Goal: Task Accomplishment & Management: Manage account settings

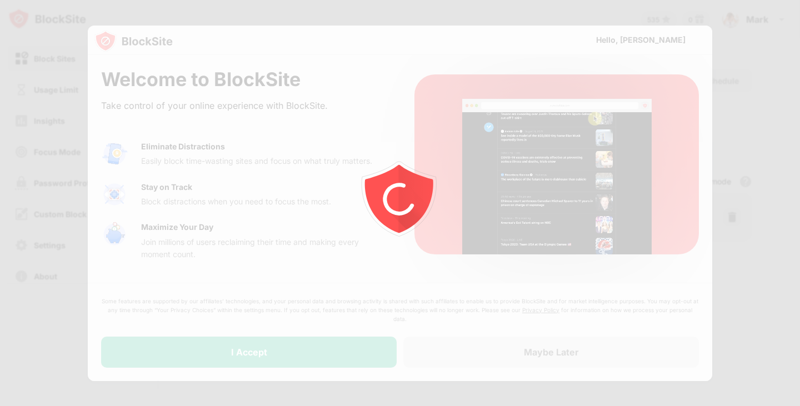
click at [313, 362] on div at bounding box center [400, 203] width 800 height 406
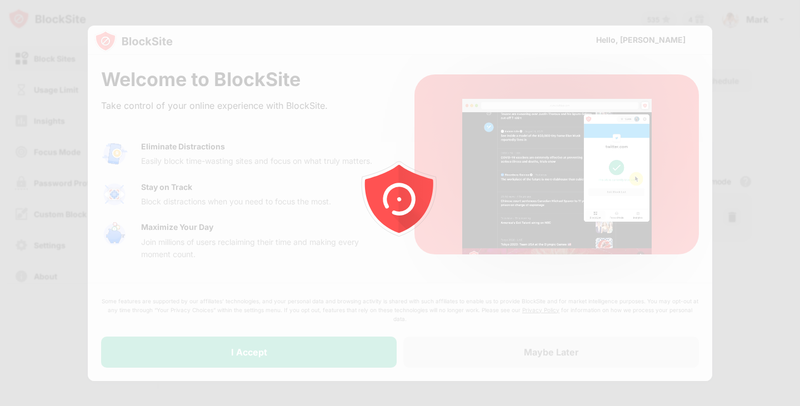
click at [313, 362] on div at bounding box center [400, 203] width 800 height 406
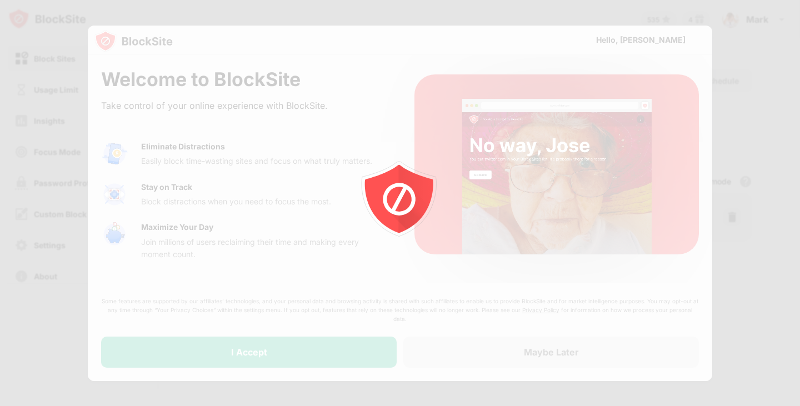
click at [313, 362] on div at bounding box center [400, 203] width 800 height 406
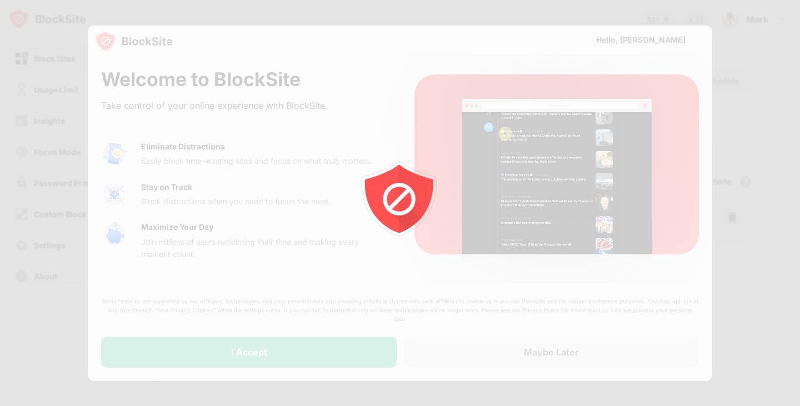
click at [286, 353] on div at bounding box center [400, 203] width 800 height 406
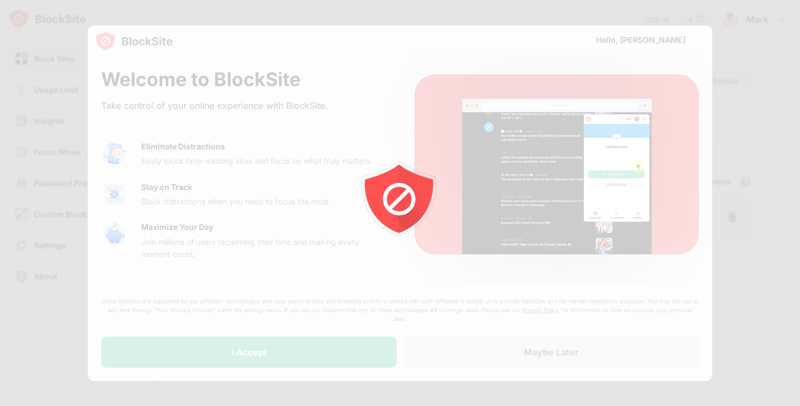
click at [286, 353] on div at bounding box center [400, 203] width 800 height 406
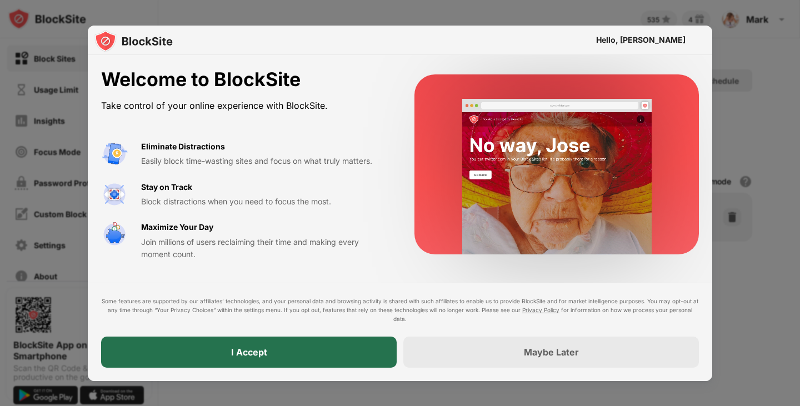
click at [286, 353] on div "I Accept" at bounding box center [249, 352] width 296 height 31
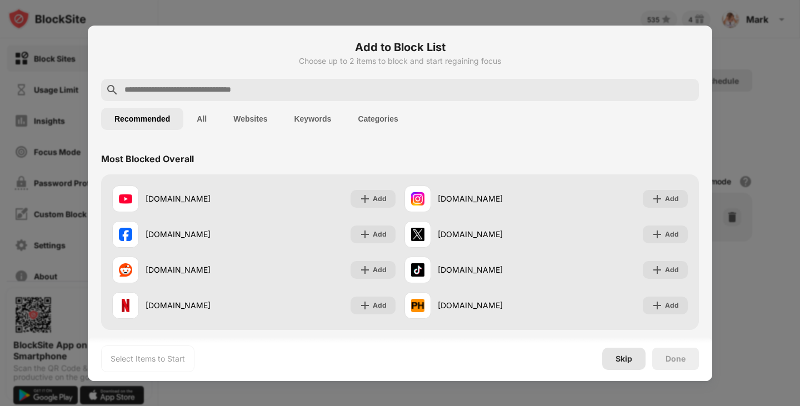
click at [623, 358] on div "Skip" at bounding box center [624, 359] width 17 height 9
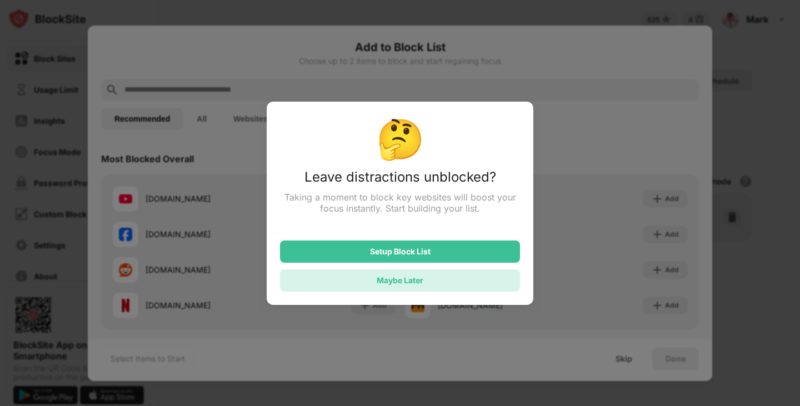
click at [405, 283] on div "Maybe Later" at bounding box center [400, 280] width 47 height 9
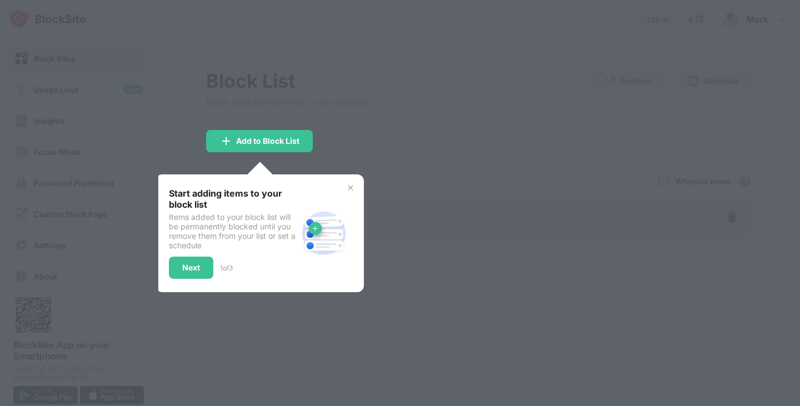
click at [351, 189] on img at bounding box center [350, 187] width 9 height 9
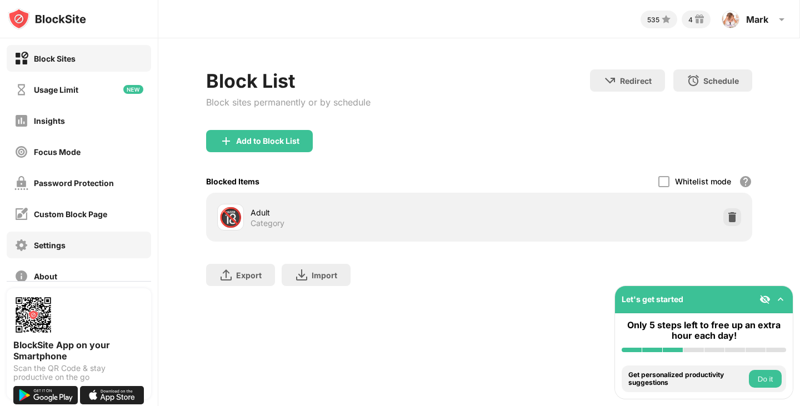
click at [73, 246] on div "Settings" at bounding box center [79, 245] width 144 height 27
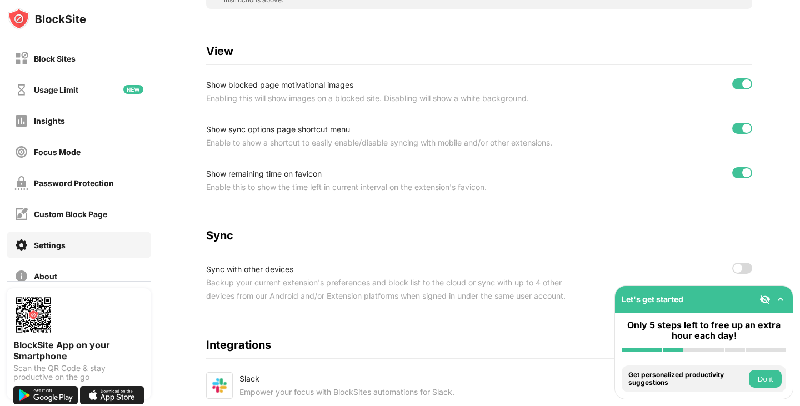
scroll to position [481, 0]
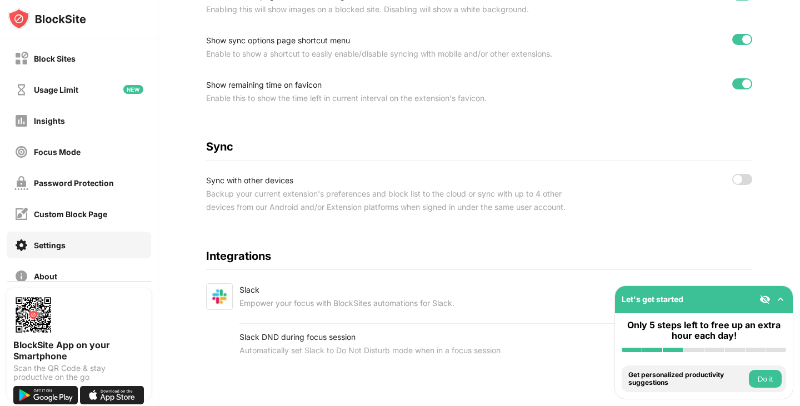
click at [733, 175] on div at bounding box center [737, 179] width 9 height 9
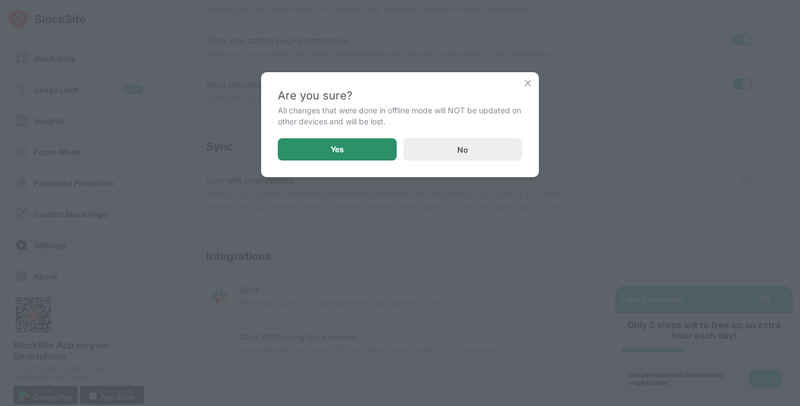
click at [320, 146] on div "Yes" at bounding box center [337, 149] width 119 height 22
